Goal: Find specific page/section: Find specific page/section

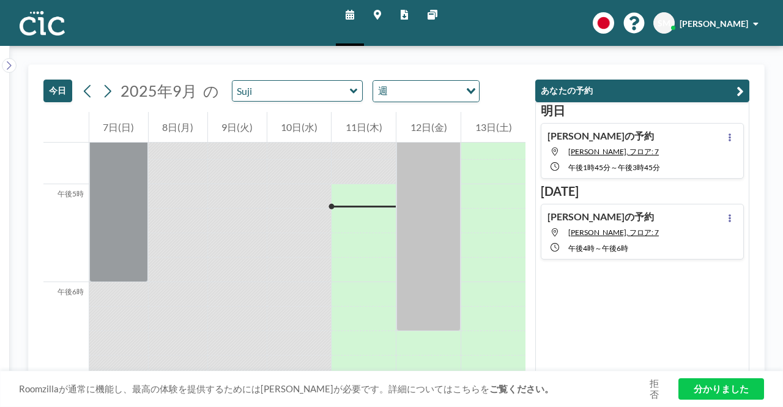
scroll to position [1638, 0]
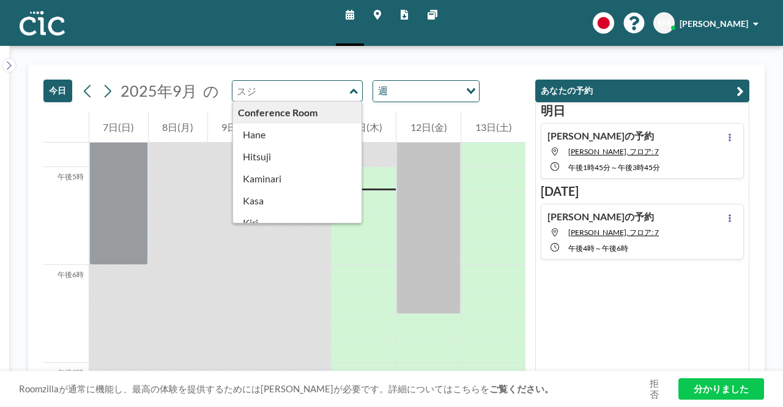
click at [316, 87] on input "text" at bounding box center [290, 91] width 117 height 20
type input "Suji"
click at [334, 83] on input "text" at bounding box center [290, 91] width 117 height 20
type input "Suji"
click at [324, 87] on input "text" at bounding box center [290, 91] width 117 height 20
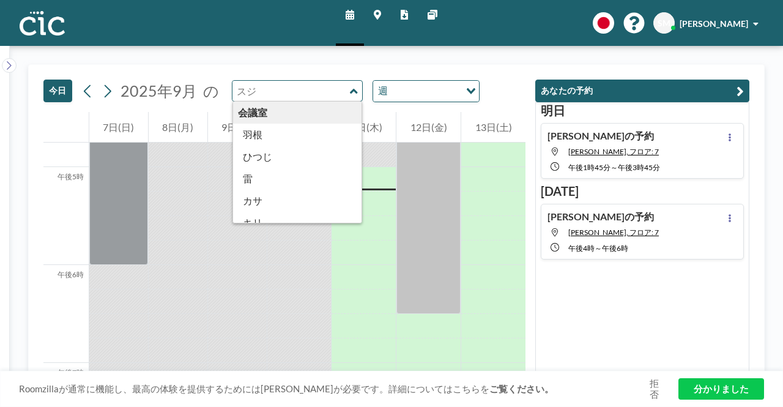
type input "Suji"
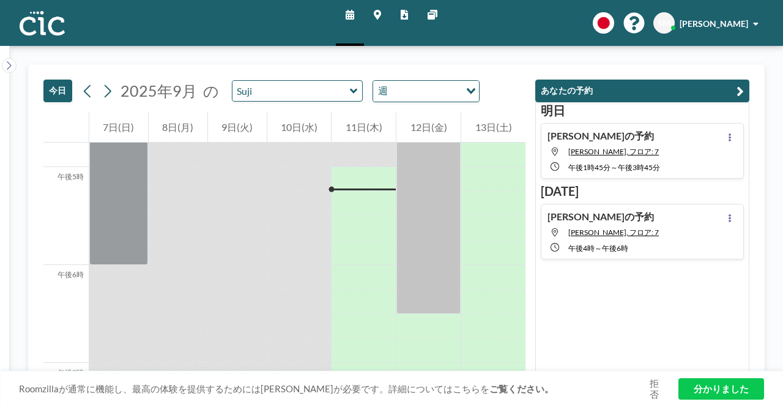
click at [377, 20] on link "マップ" at bounding box center [377, 23] width 27 height 46
